Goal: Task Accomplishment & Management: Manage account settings

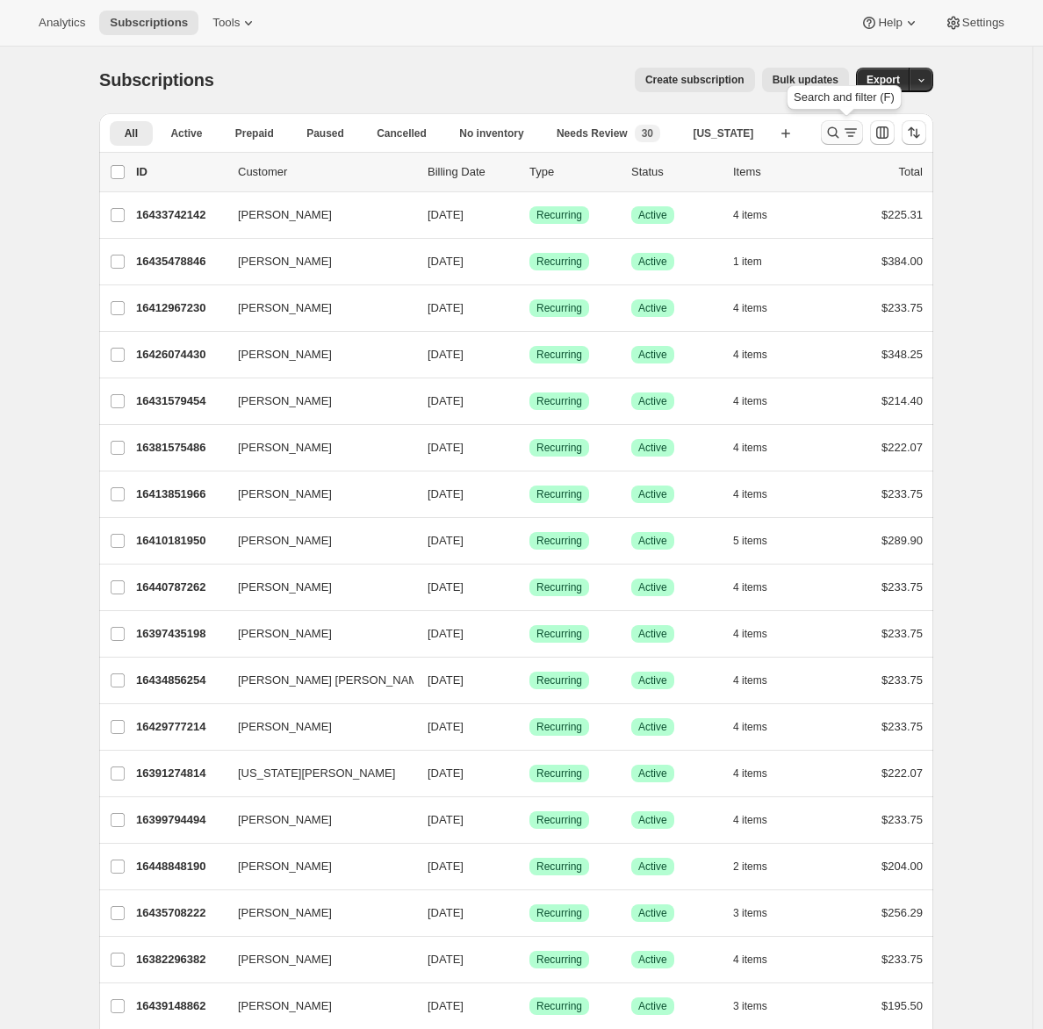
click at [830, 137] on icon "Search and filter results" at bounding box center [834, 133] width 18 height 18
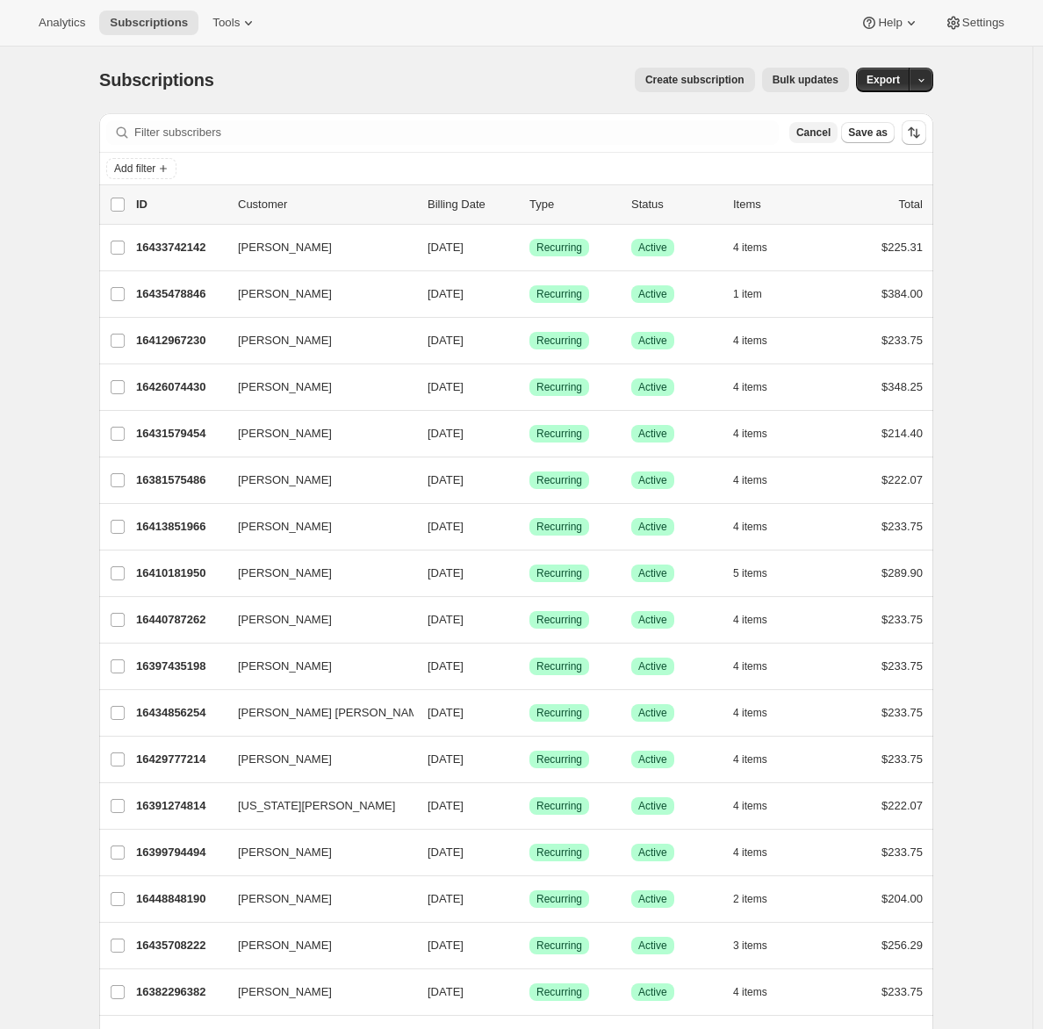
click at [819, 139] on span "Cancel" at bounding box center [814, 133] width 34 height 14
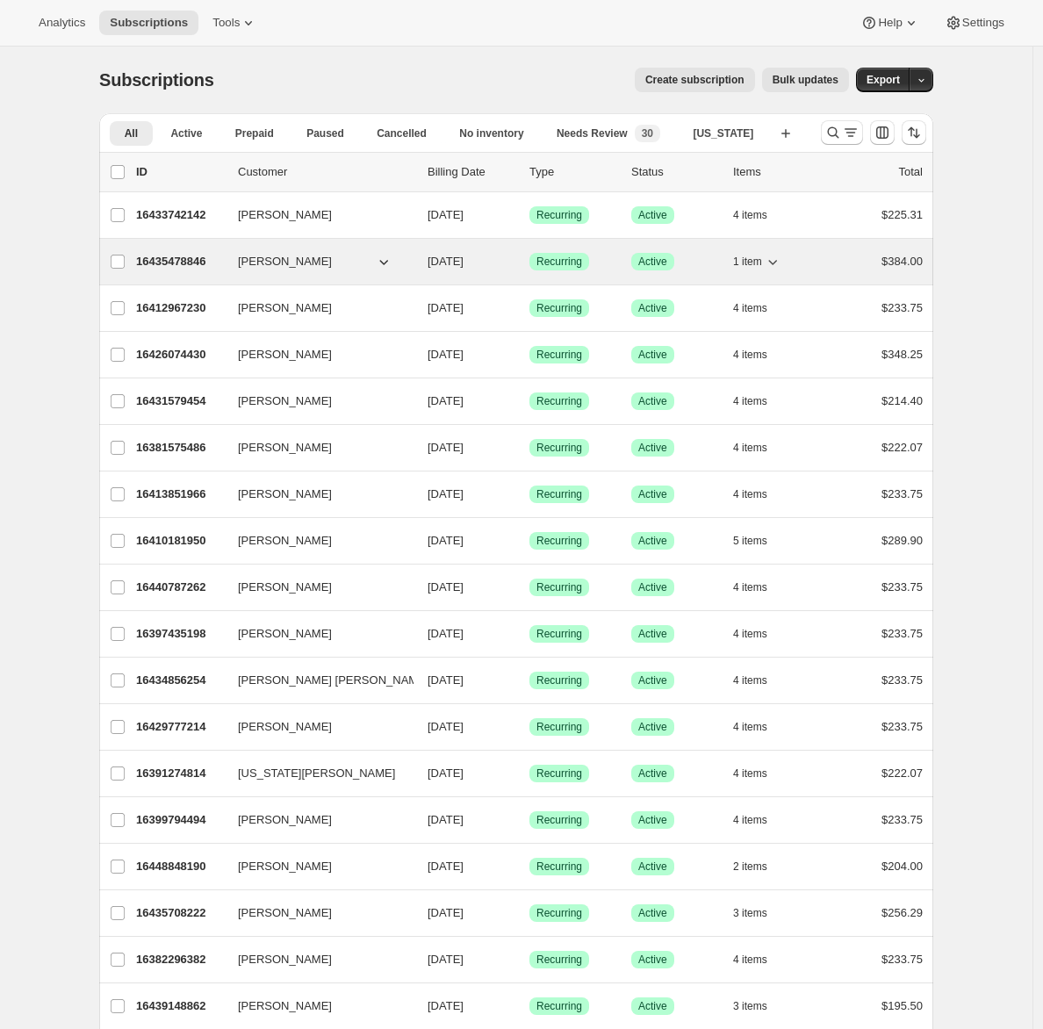
click at [182, 254] on p "16435478846" at bounding box center [180, 262] width 88 height 18
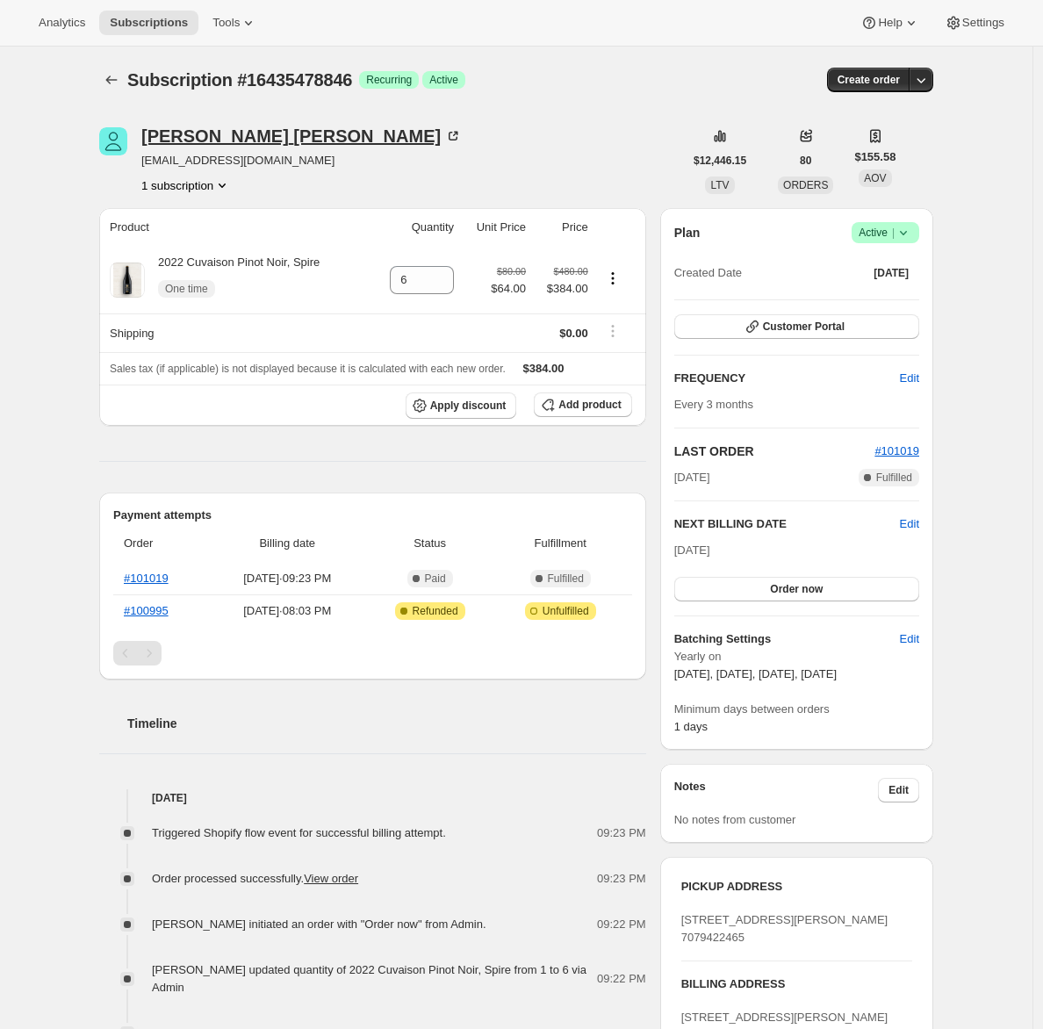
click at [214, 129] on div "Chuck Stornetta" at bounding box center [301, 136] width 321 height 18
